Goal: Navigation & Orientation: Find specific page/section

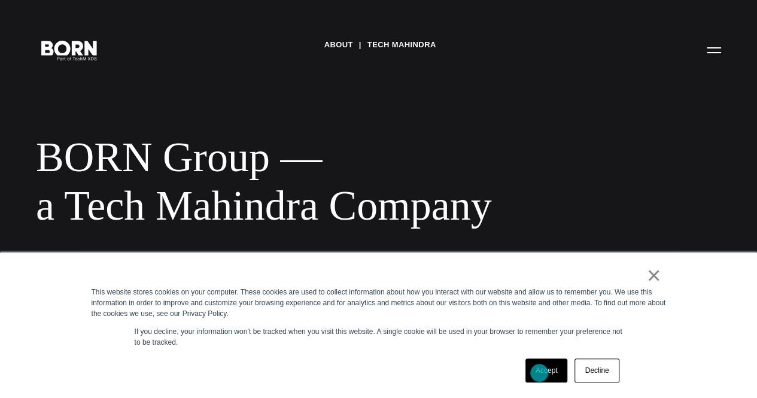
click at [539, 373] on link "Accept" at bounding box center [546, 370] width 42 height 24
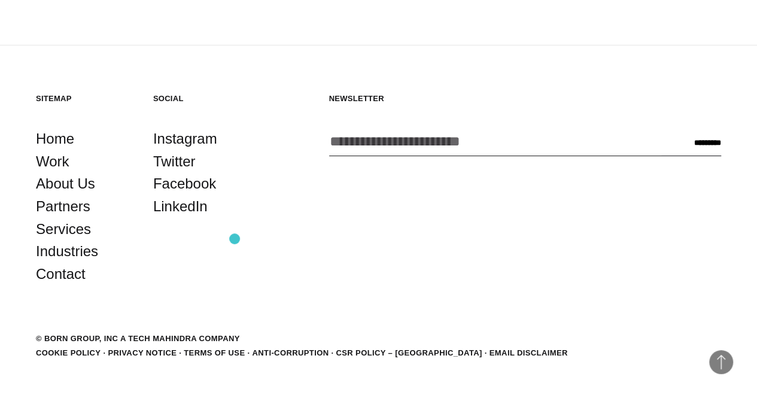
scroll to position [2069, 0]
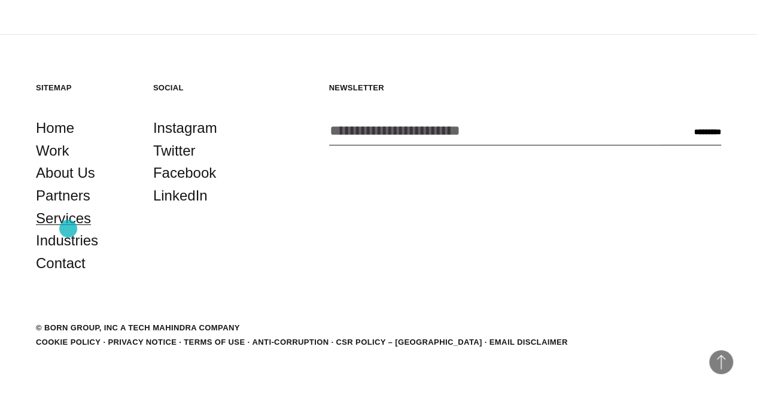
click at [69, 228] on link "Services" at bounding box center [63, 218] width 55 height 23
